Goal: Task Accomplishment & Management: Manage account settings

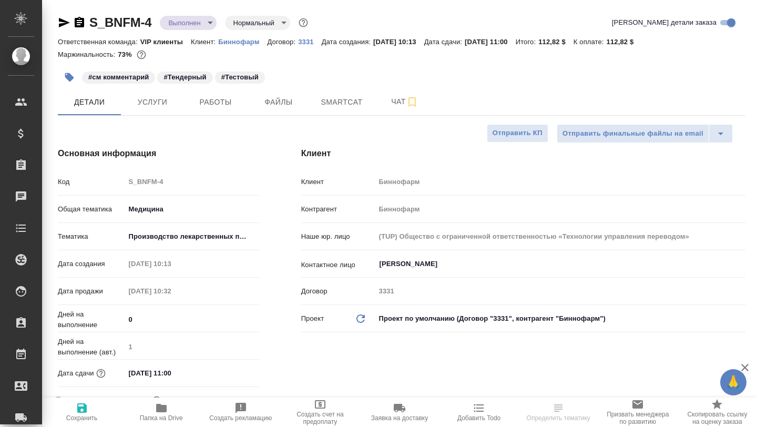
select select "RU"
type input "[PERSON_NAME]"
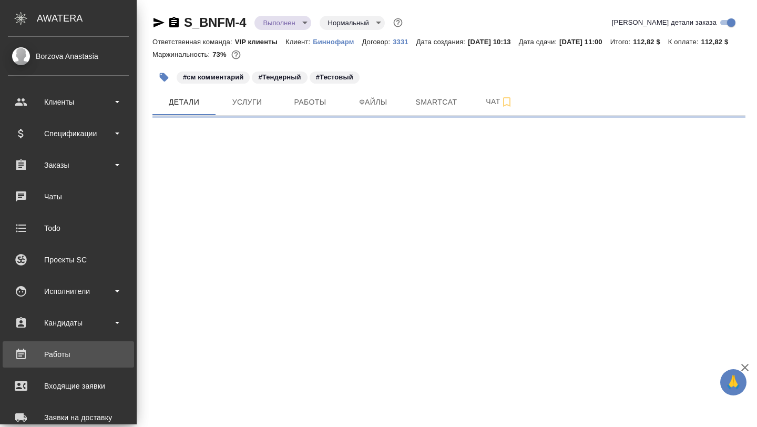
select select "RU"
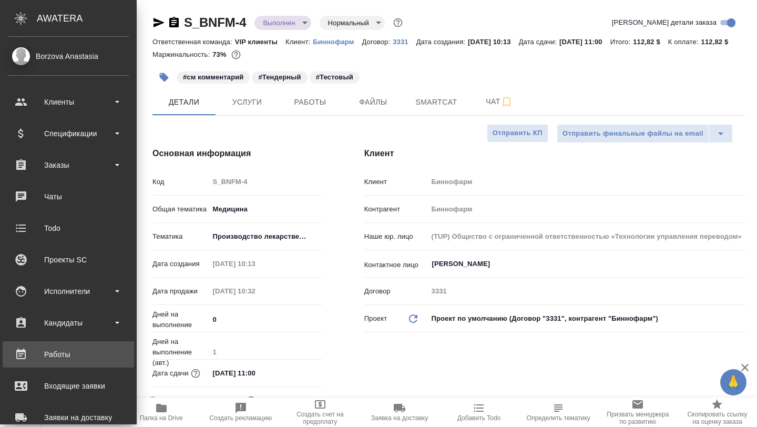
type textarea "x"
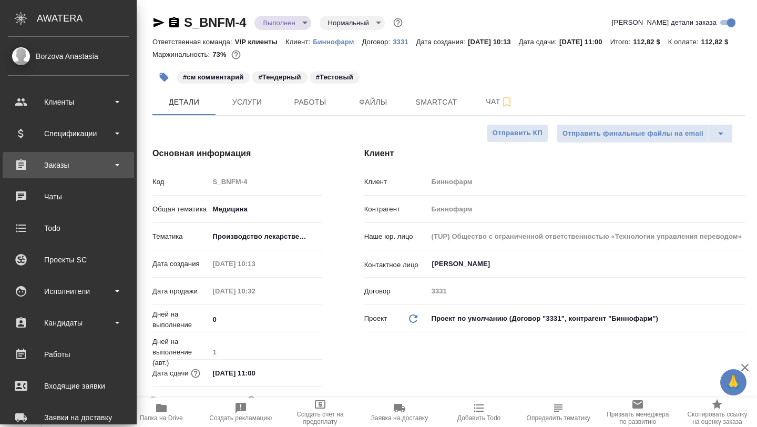
click at [70, 165] on div "Заказы" at bounding box center [68, 165] width 121 height 16
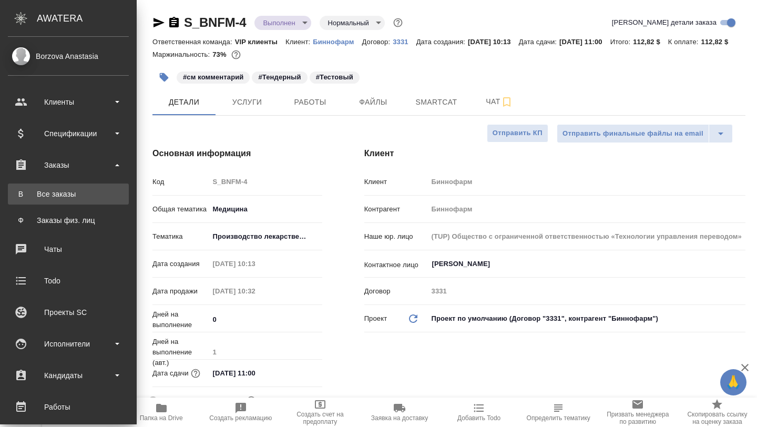
click at [69, 200] on link "В Все заказы" at bounding box center [68, 194] width 121 height 21
type textarea "x"
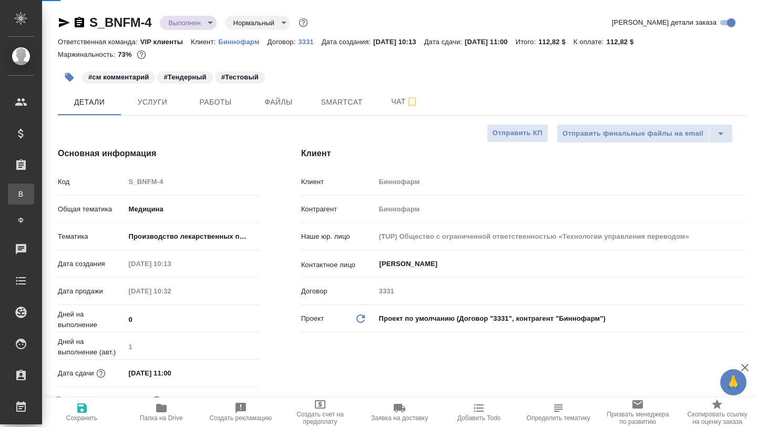
type textarea "x"
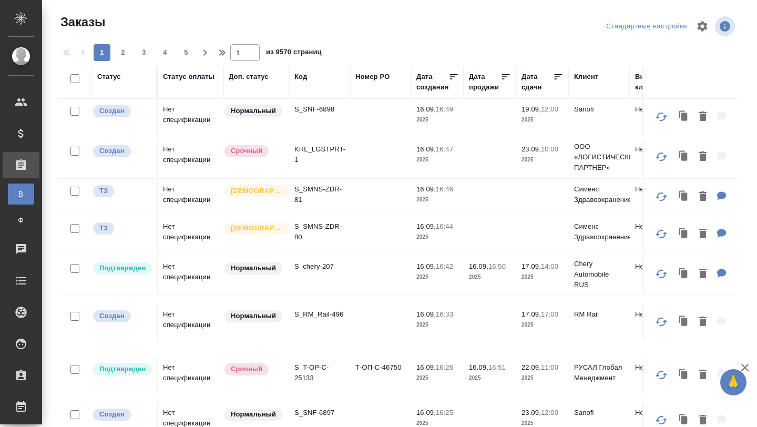
click at [306, 76] on div "Код" at bounding box center [301, 77] width 13 height 11
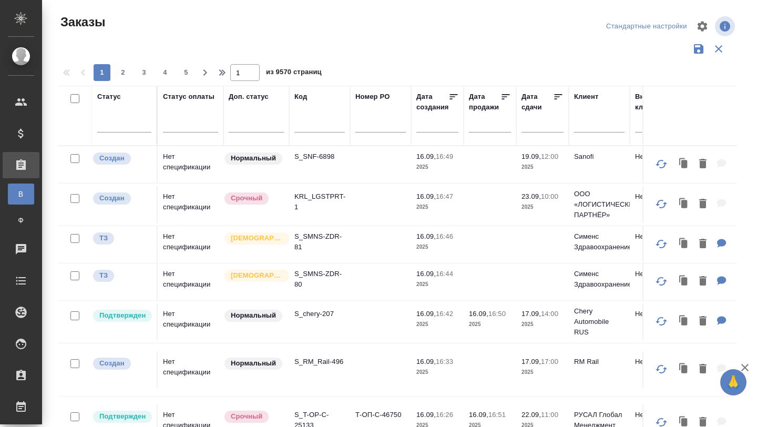
click at [302, 122] on input "text" at bounding box center [320, 125] width 50 height 13
paste input "S_SRVR-687"
type input "S_SRVR-687"
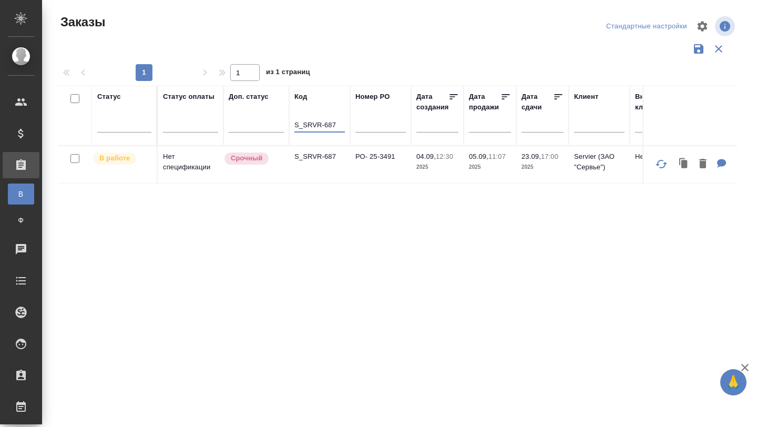
click at [178, 168] on td "Нет спецификации" at bounding box center [191, 164] width 66 height 37
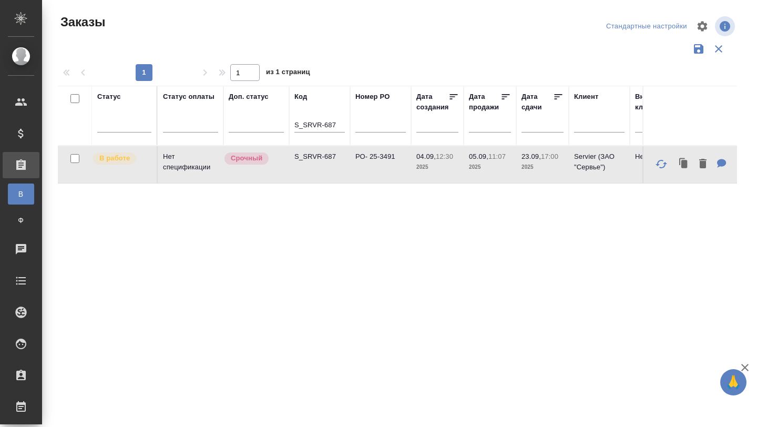
click at [178, 168] on td "Нет спецификации" at bounding box center [191, 164] width 66 height 37
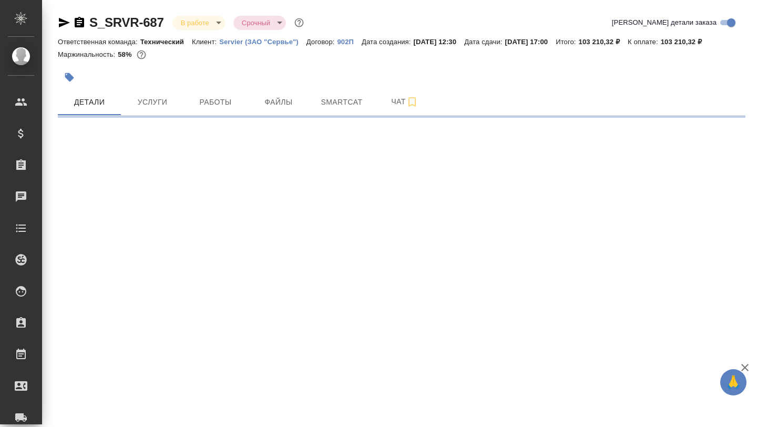
select select "RU"
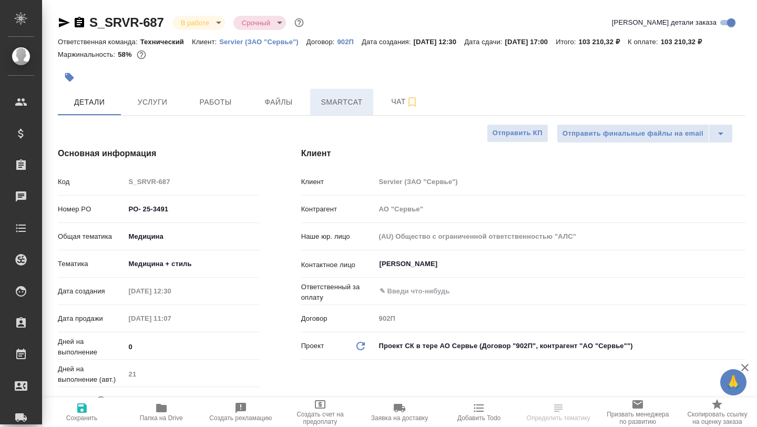
type textarea "x"
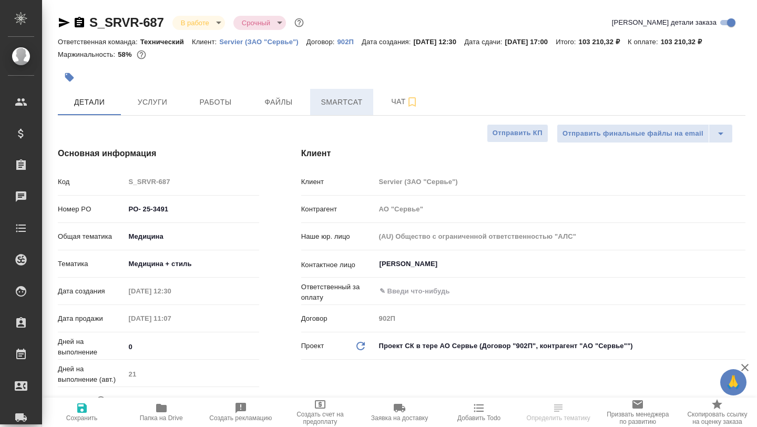
type textarea "x"
click at [336, 109] on span "Smartcat" at bounding box center [342, 102] width 50 height 13
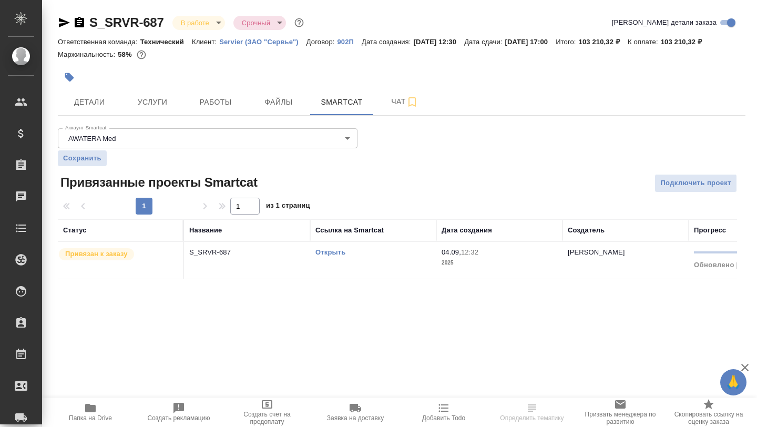
click at [91, 279] on td "Привязан к заказу" at bounding box center [121, 260] width 126 height 37
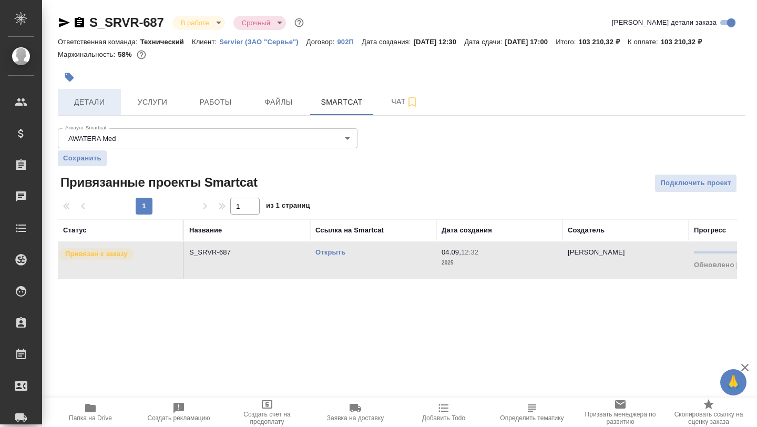
click at [86, 109] on span "Детали" at bounding box center [89, 102] width 50 height 13
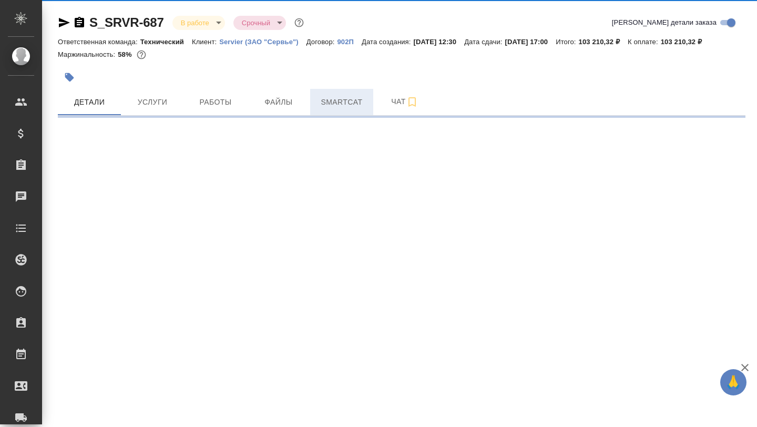
select select "RU"
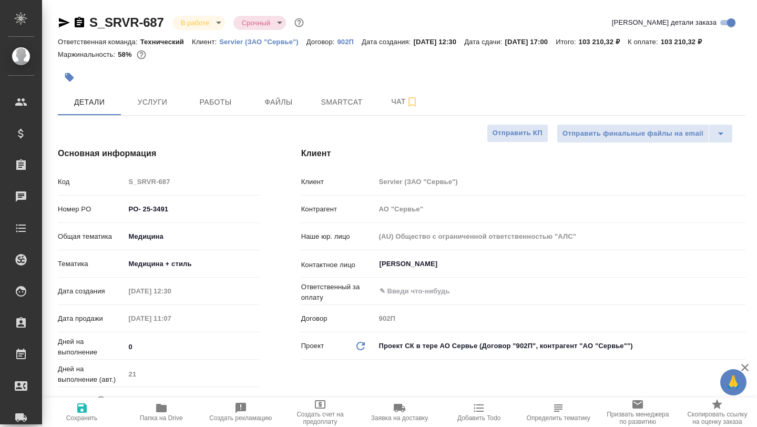
type textarea "x"
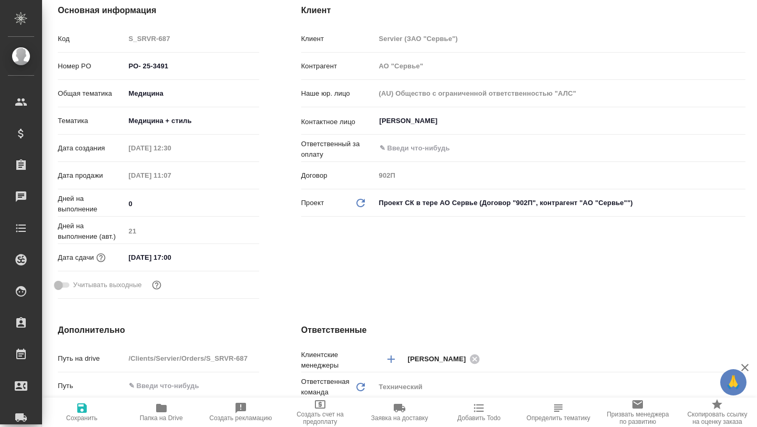
scroll to position [118, 0]
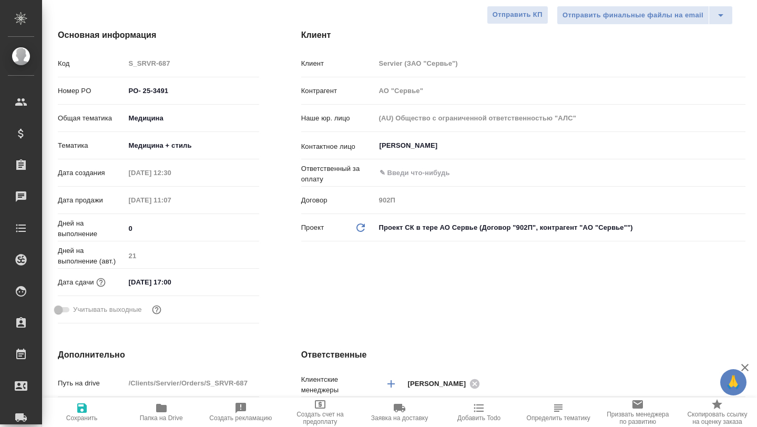
click at [135, 159] on body "🙏 .cls-1 fill:#fff; AWATERA [PERSON_NAME] Спецификации Заказы 0 Чаты Todo Проек…" at bounding box center [378, 213] width 757 height 427
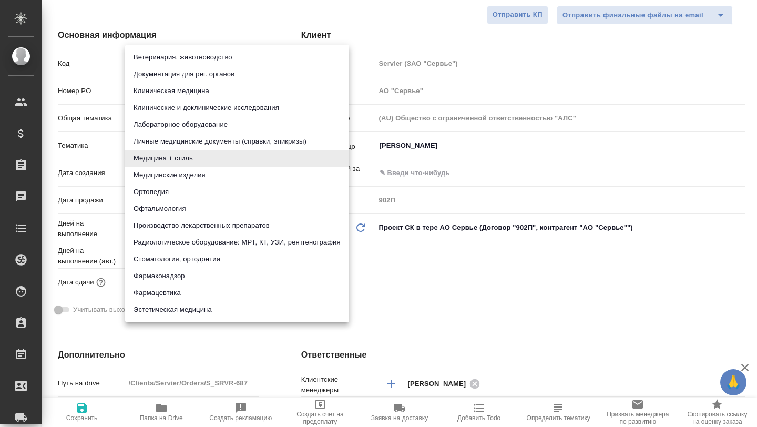
click at [135, 159] on li "Медицина + стиль" at bounding box center [237, 158] width 224 height 17
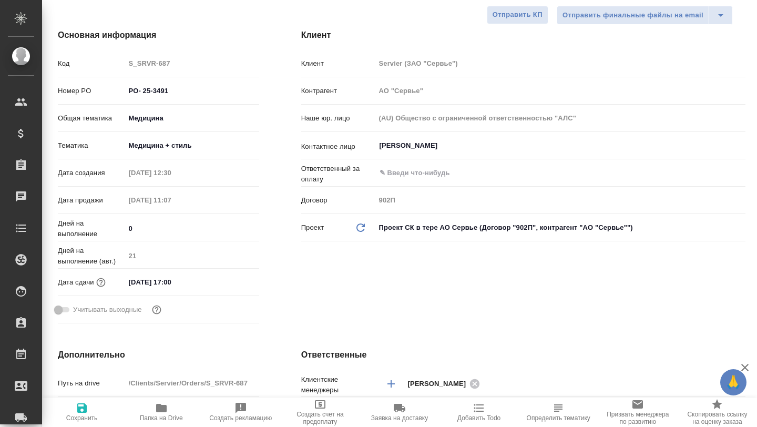
click at [135, 159] on li "Медицина + стиль" at bounding box center [209, 158] width 168 height 9
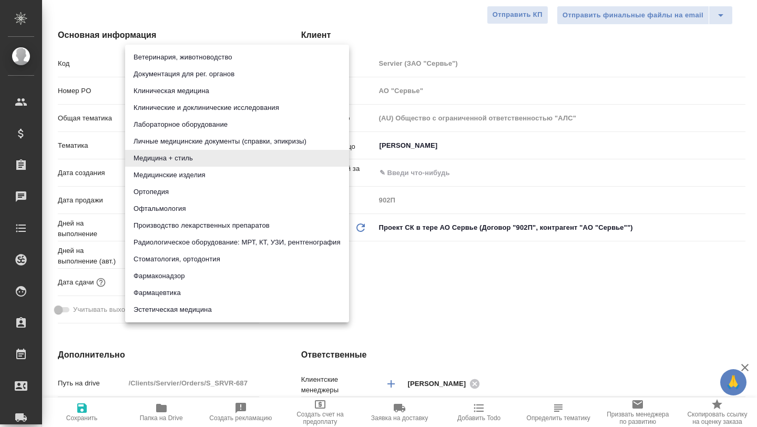
drag, startPoint x: 130, startPoint y: 155, endPoint x: 223, endPoint y: 153, distance: 92.6
click at [222, 153] on body "🙏 .cls-1 fill:#fff; AWATERA [PERSON_NAME] Спецификации Заказы 0 Чаты Todo Проек…" at bounding box center [378, 213] width 757 height 427
type textarea "x"
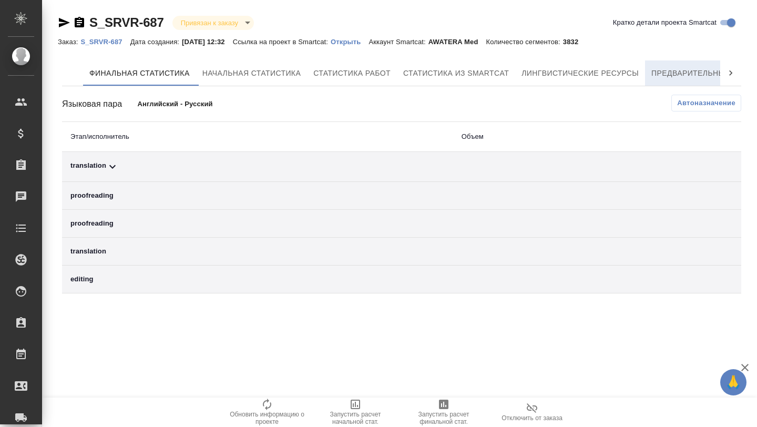
click at [666, 70] on span "Предварительный перевод" at bounding box center [711, 73] width 118 height 13
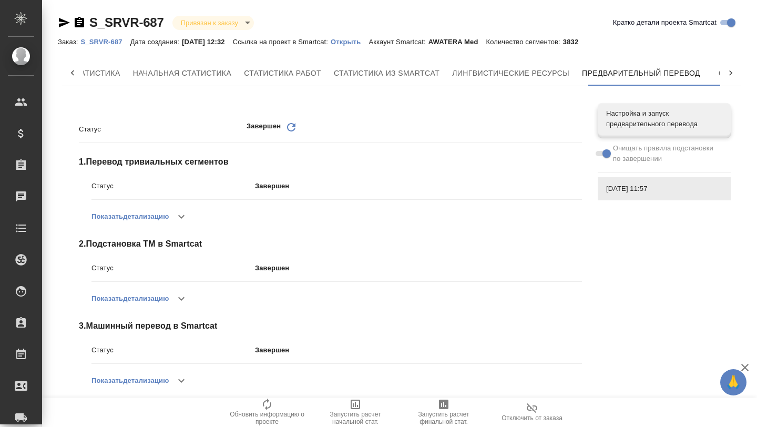
scroll to position [10, 0]
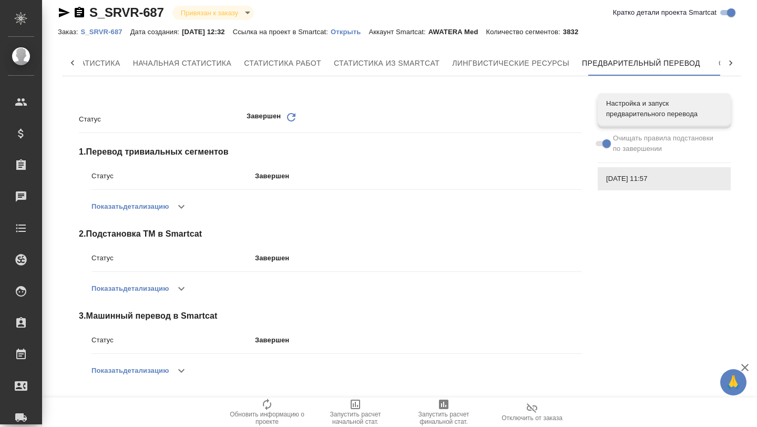
click at [72, 67] on icon at bounding box center [72, 63] width 11 height 11
